Goal: Task Accomplishment & Management: Complete application form

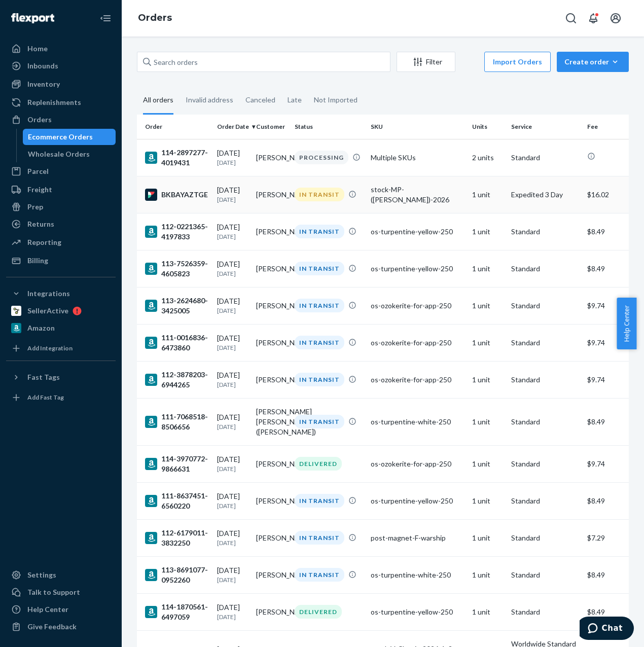
click at [397, 197] on div "stock-MP-([PERSON_NAME])-2026" at bounding box center [416, 194] width 93 height 20
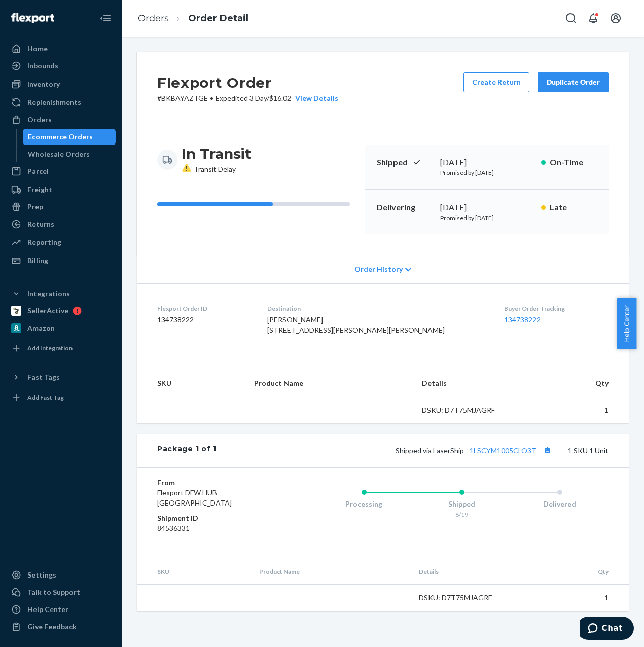
click at [556, 84] on div "Duplicate Order" at bounding box center [573, 82] width 54 height 10
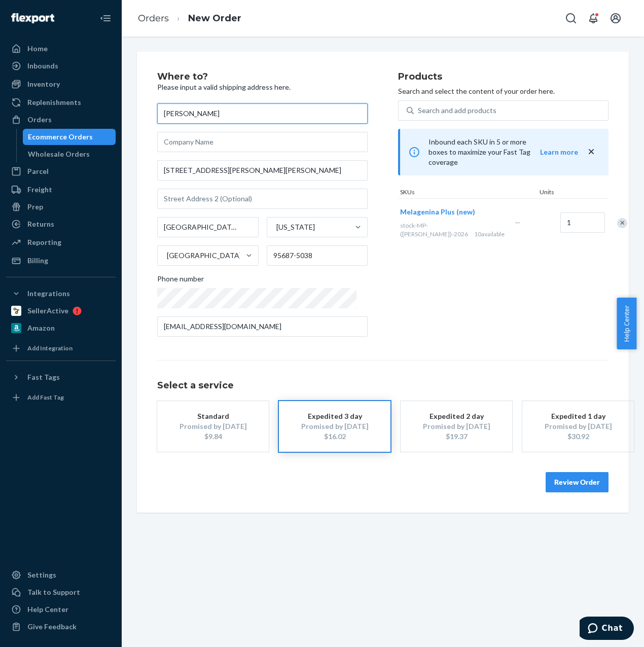
click at [217, 117] on input "[PERSON_NAME]" at bounding box center [262, 113] width 210 height 20
drag, startPoint x: 272, startPoint y: 113, endPoint x: 0, endPoint y: 115, distance: 271.6
click at [31, 115] on div "Home Inbounds Shipping Plans Problems Inventory Products Replenishments Orders …" at bounding box center [322, 323] width 644 height 647
paste input "[PERSON_NAME]"
type input "[PERSON_NAME]"
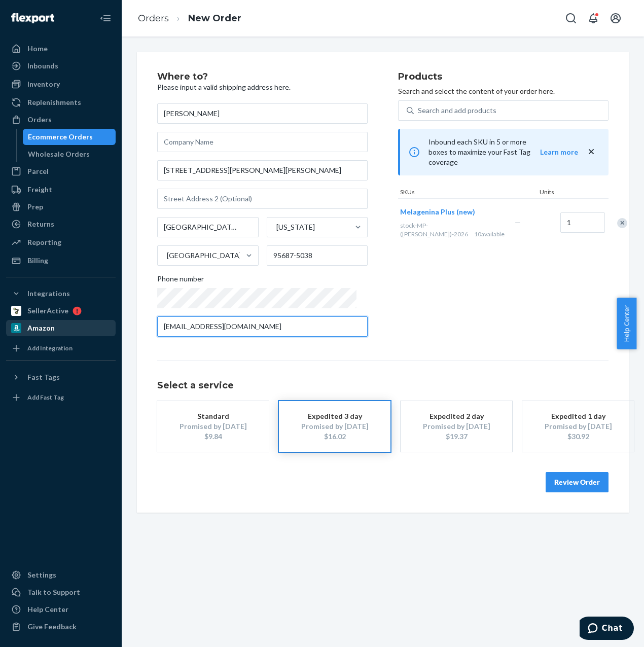
drag, startPoint x: 121, startPoint y: 324, endPoint x: 81, endPoint y: 324, distance: 39.5
click at [87, 324] on div "Home Inbounds Shipping Plans Problems Inventory Products Replenishments Orders …" at bounding box center [322, 323] width 644 height 647
paste input "[EMAIL_ADDRESS]"
type input "[EMAIL_ADDRESS][DOMAIN_NAME]"
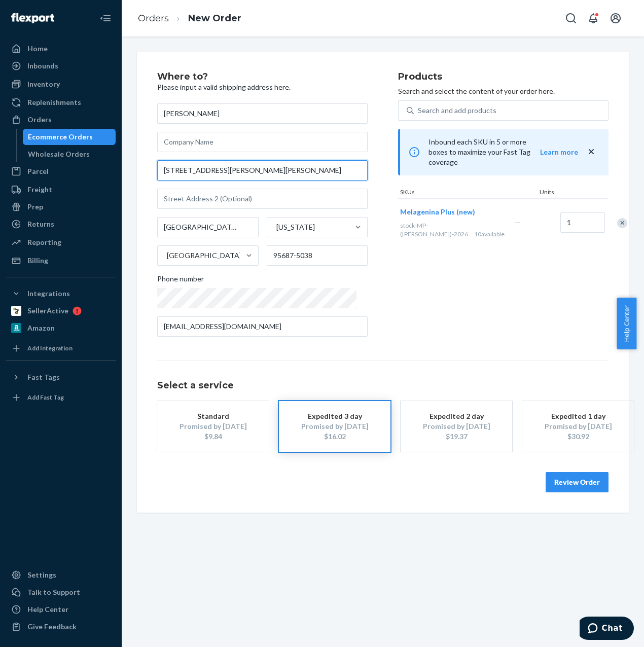
drag, startPoint x: 297, startPoint y: 171, endPoint x: 121, endPoint y: 171, distance: 176.9
click at [121, 171] on div "Home Inbounds Shipping Plans Problems Inventory Products Replenishments Orders …" at bounding box center [322, 323] width 644 height 647
paste input "[STREET_ADDRESS]"
drag, startPoint x: 239, startPoint y: 172, endPoint x: 136, endPoint y: 167, distance: 103.0
click at [142, 168] on div "Where to? Please input a valid shipping address here. [PERSON_NAME] [GEOGRAPHIC…" at bounding box center [383, 282] width 492 height 461
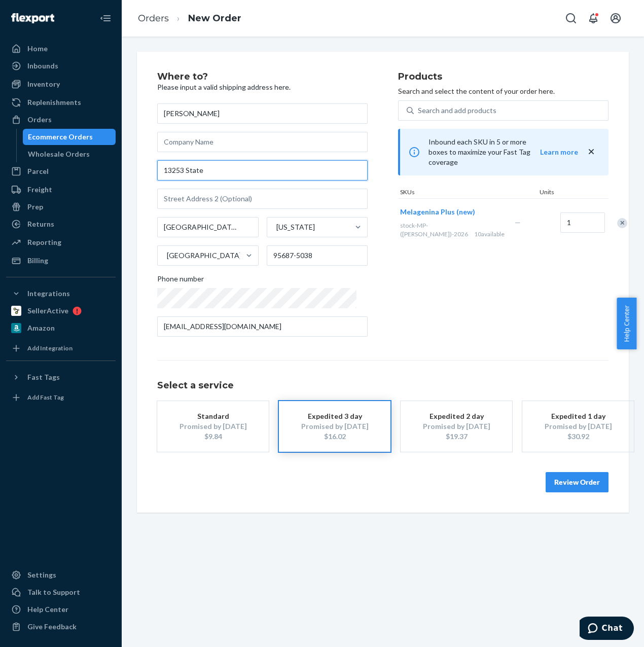
paste input "St"
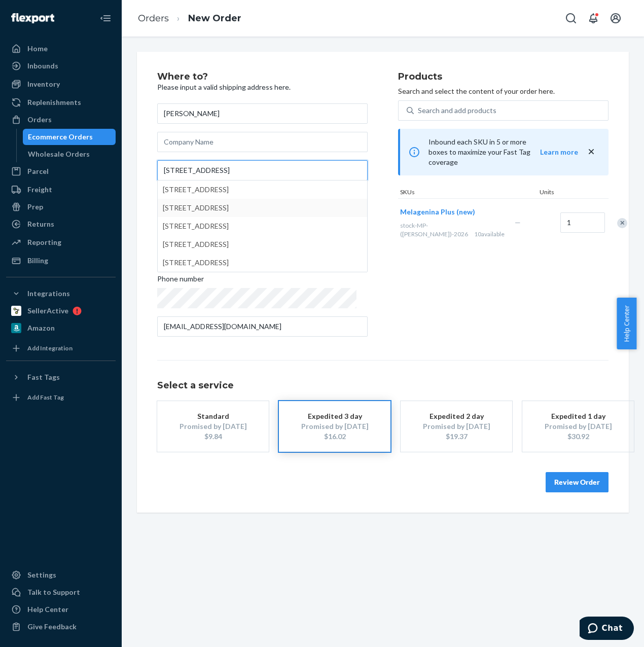
type input "[STREET_ADDRESS]"
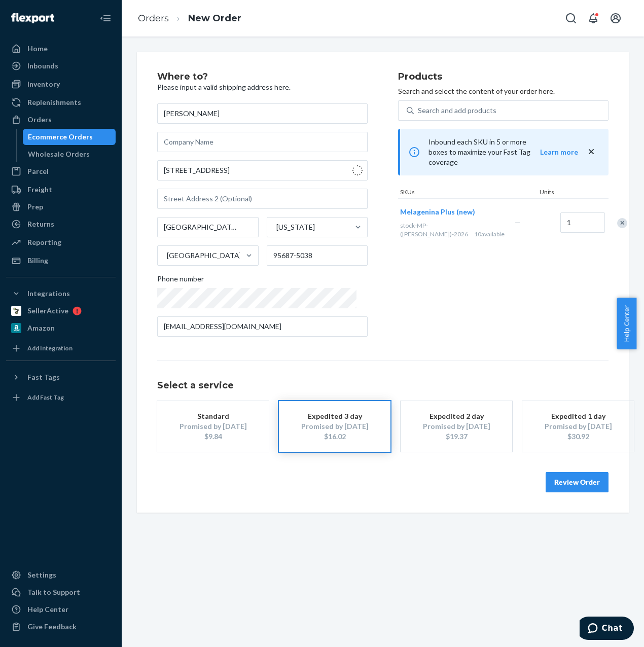
type input "[GEOGRAPHIC_DATA]"
type input "97317"
click at [168, 229] on input "[GEOGRAPHIC_DATA]" at bounding box center [207, 227] width 101 height 20
paste input "[PERSON_NAME]"
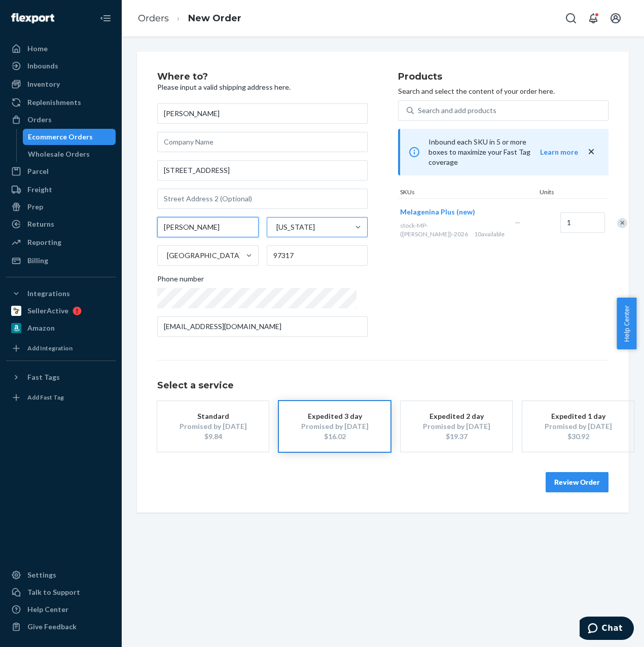
type input "[PERSON_NAME]"
drag, startPoint x: 325, startPoint y: 226, endPoint x: 261, endPoint y: 226, distance: 64.4
click at [267, 226] on div "[US_STATE]" at bounding box center [308, 227] width 82 height 20
click at [275, 226] on input "option [US_STATE] focused, 41 of 59. 59 results available. Use Up and Down to c…" at bounding box center [275, 227] width 1 height 10
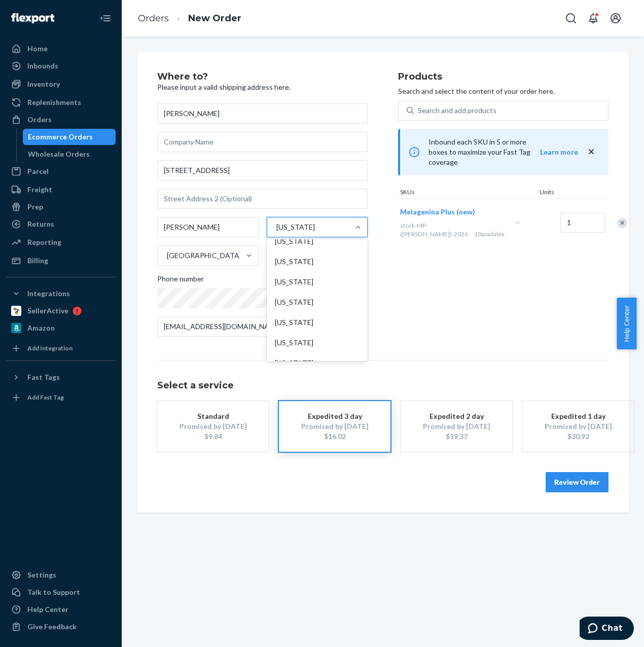
scroll to position [350, 0]
click at [322, 306] on div "[US_STATE]" at bounding box center [317, 306] width 97 height 20
click at [276, 232] on input "option [US_STATE] focused, 21 of 59. 59 results available. Use Up and Down to c…" at bounding box center [275, 227] width 1 height 10
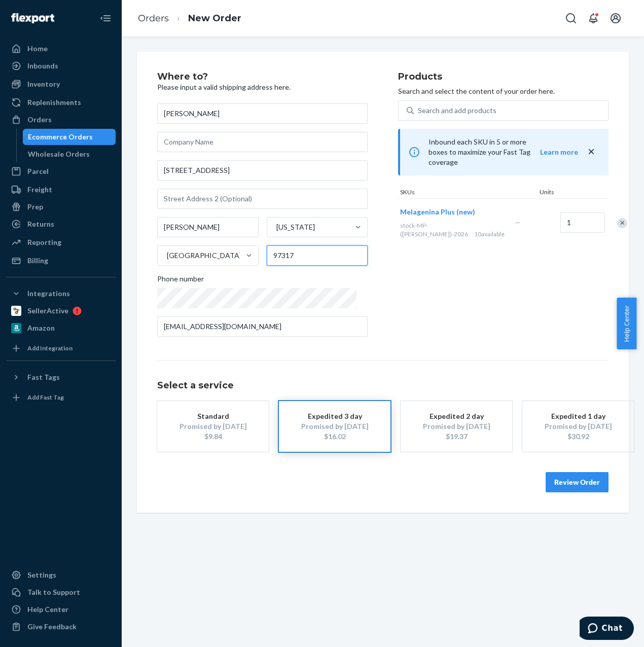
click at [279, 255] on input "97317" at bounding box center [317, 255] width 101 height 20
paste input "70403"
type input "70403"
click at [511, 266] on div "Products Search and select the content of your order here. Search and add produ…" at bounding box center [503, 208] width 210 height 273
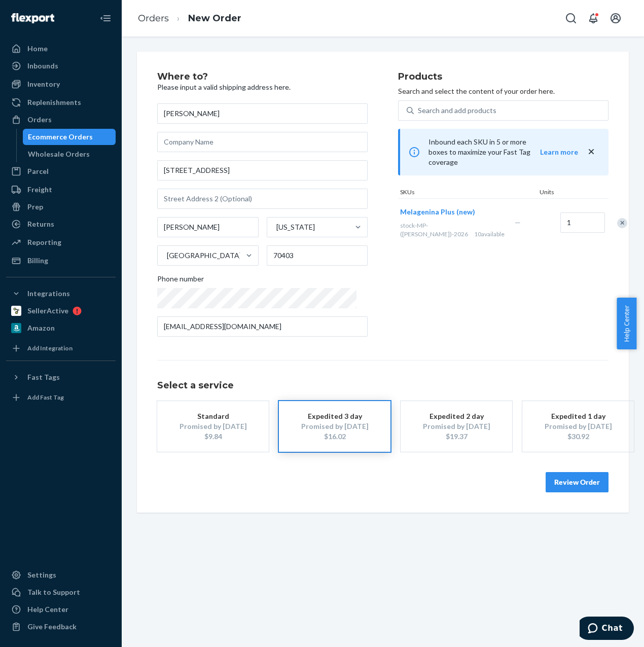
click at [570, 481] on button "Review Order" at bounding box center [576, 482] width 63 height 20
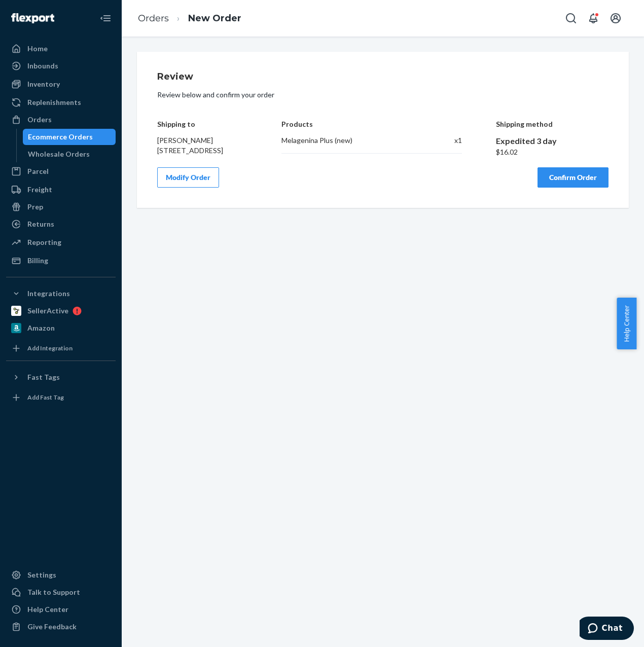
click at [561, 188] on button "Confirm Order" at bounding box center [572, 177] width 71 height 20
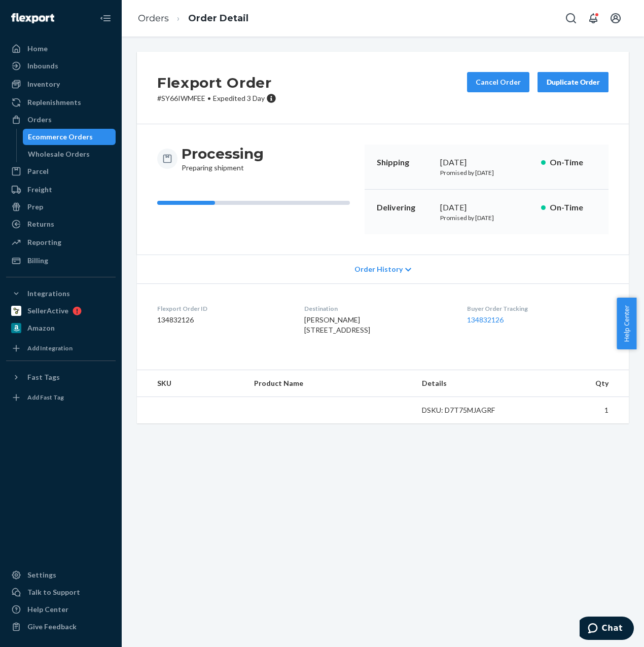
drag, startPoint x: 379, startPoint y: 338, endPoint x: 294, endPoint y: 339, distance: 85.1
click at [304, 334] on div "[PERSON_NAME] [STREET_ADDRESS]" at bounding box center [377, 325] width 146 height 20
drag, startPoint x: 306, startPoint y: 348, endPoint x: 328, endPoint y: 397, distance: 54.2
click at [293, 332] on dl "Flexport Order ID 134832126 Destination [PERSON_NAME] [STREET_ADDRESS] US Buyer…" at bounding box center [383, 321] width 492 height 76
copy span "[STREET_ADDRESS]"
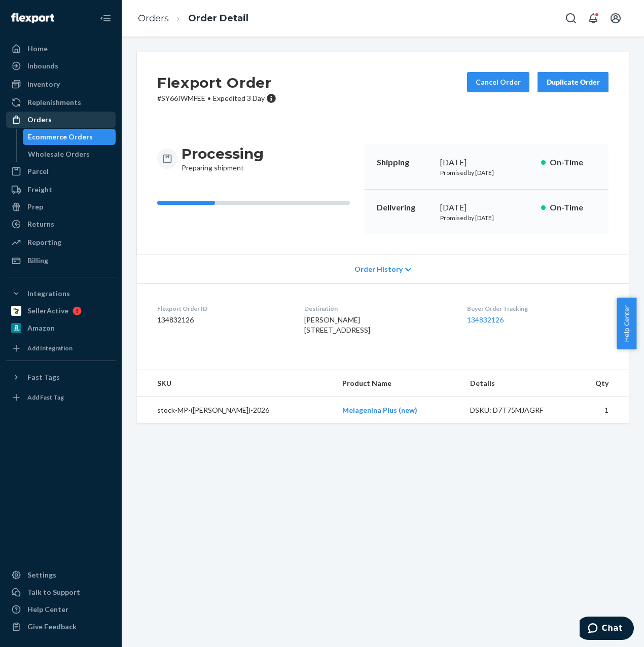
click at [43, 121] on div "Orders" at bounding box center [39, 120] width 24 height 10
